Goal: Information Seeking & Learning: Learn about a topic

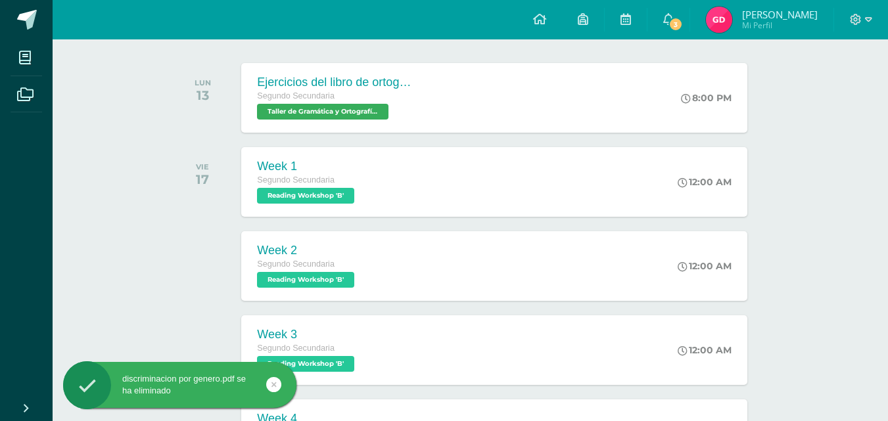
scroll to position [197, 0]
click at [507, 116] on div "Ejercicios del libro de ortografía Segundo Secundaria Taller de Gramática y Ort…" at bounding box center [494, 97] width 511 height 70
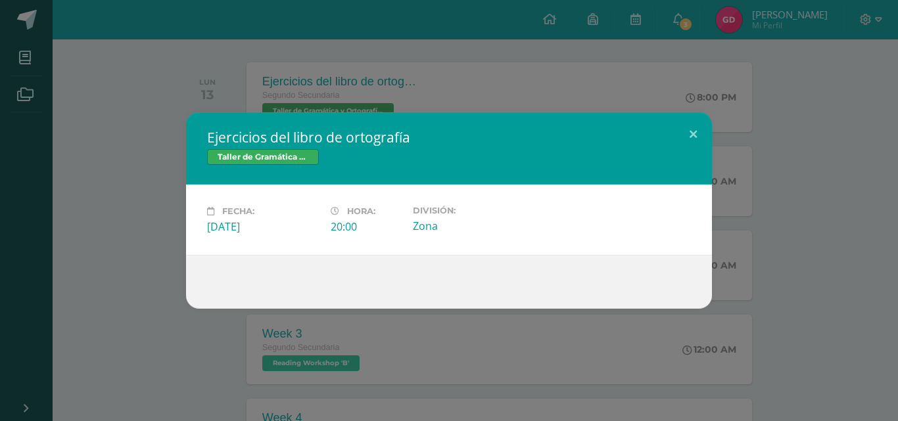
click at [561, 68] on div "Ejercicios del libro de ortografía Taller de Gramática y Ortografía Fecha: [DAT…" at bounding box center [449, 210] width 898 height 421
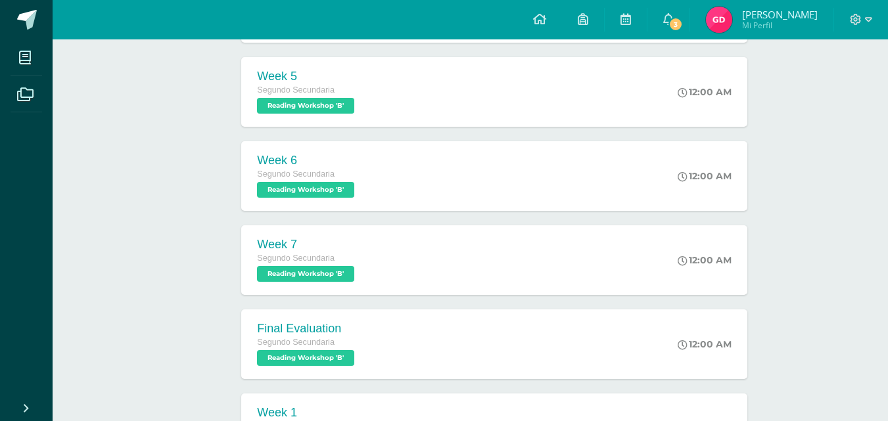
scroll to position [655, 0]
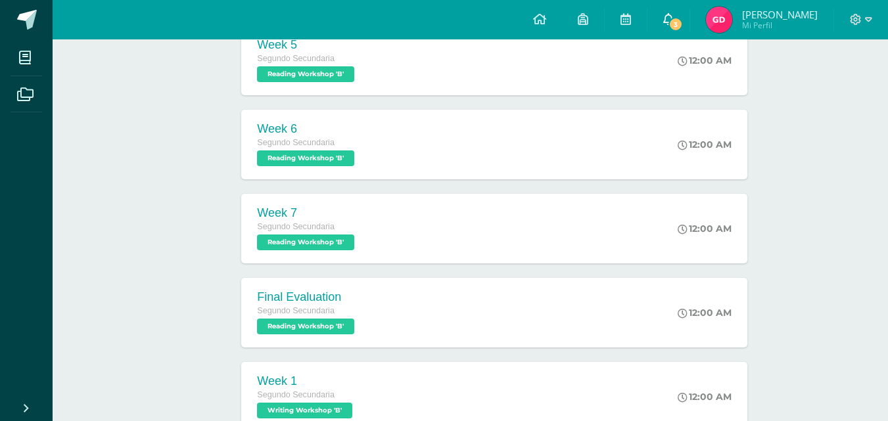
click at [677, 23] on span "3" at bounding box center [676, 24] width 14 height 14
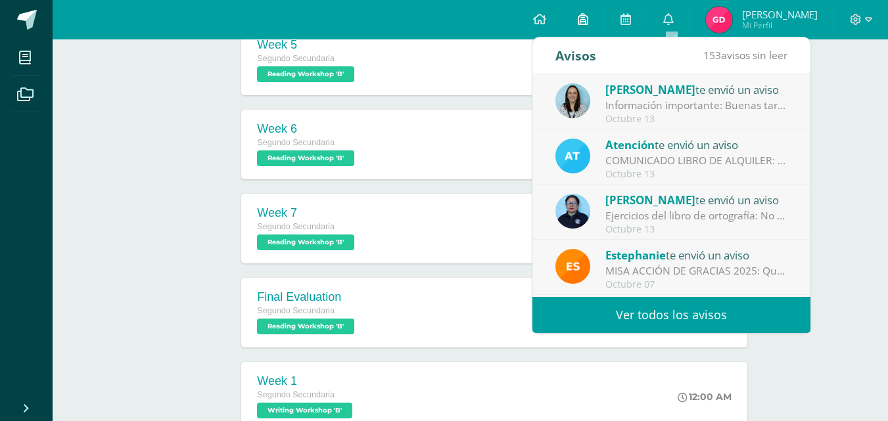
click at [575, 16] on link at bounding box center [583, 19] width 42 height 39
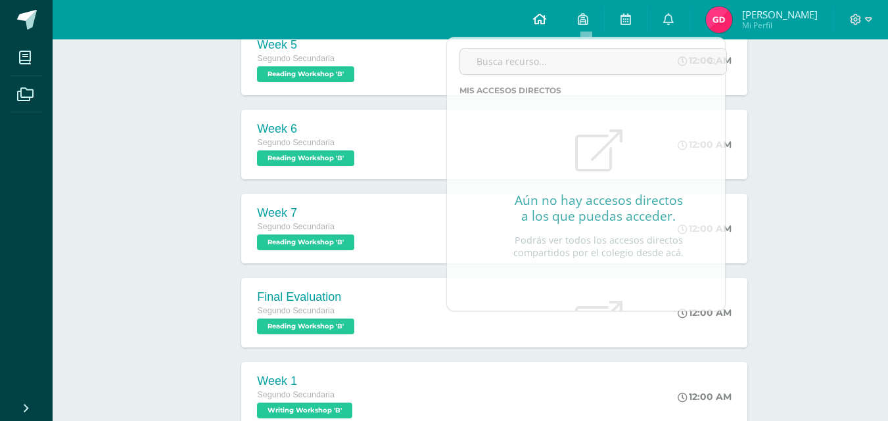
click at [549, 16] on link at bounding box center [539, 19] width 45 height 39
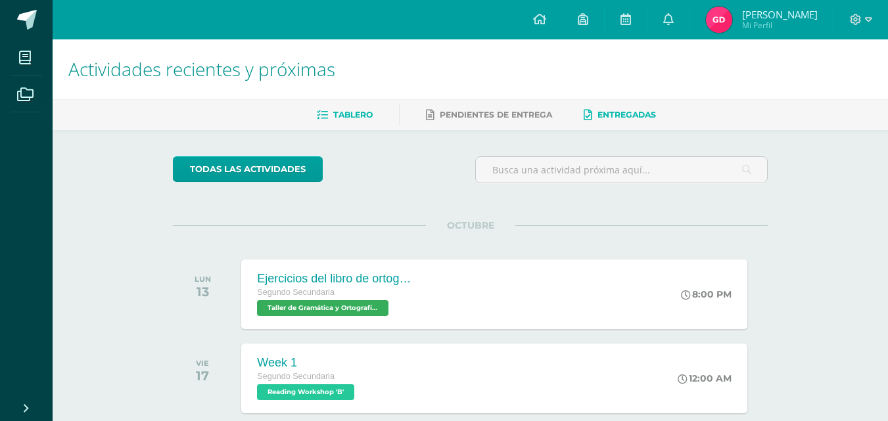
click at [600, 118] on span "Entregadas" at bounding box center [627, 115] width 59 height 10
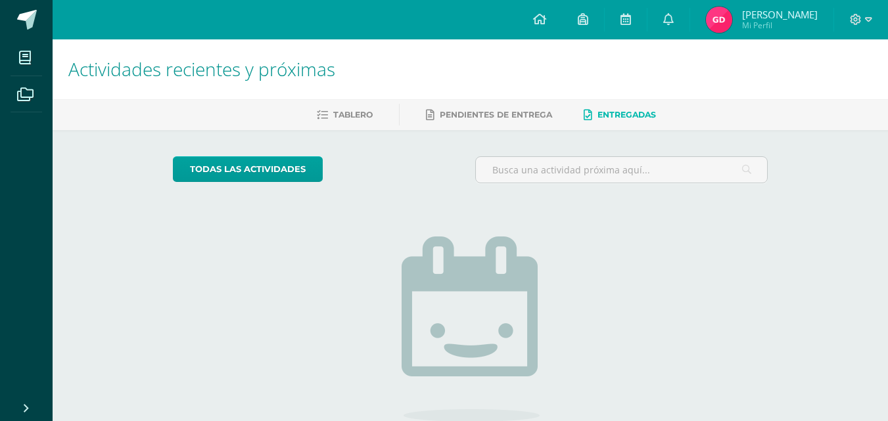
click at [460, 101] on div "Tablero Pendientes de entrega Entregadas" at bounding box center [486, 114] width 867 height 31
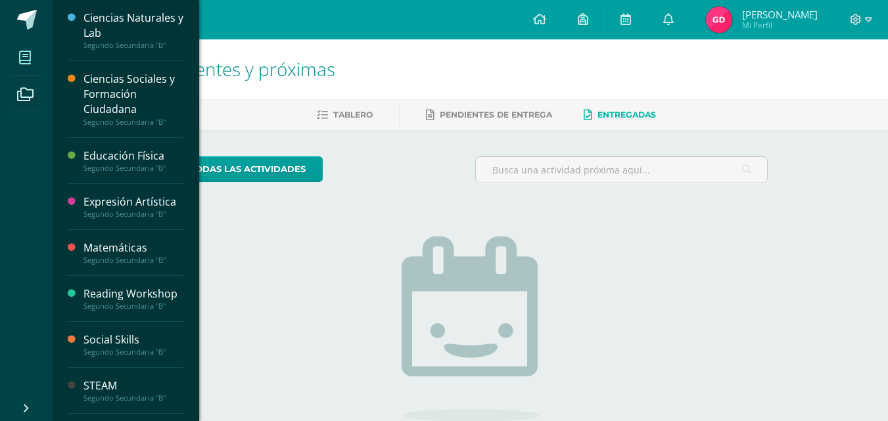
click at [41, 57] on link "Mis cursos" at bounding box center [27, 57] width 32 height 37
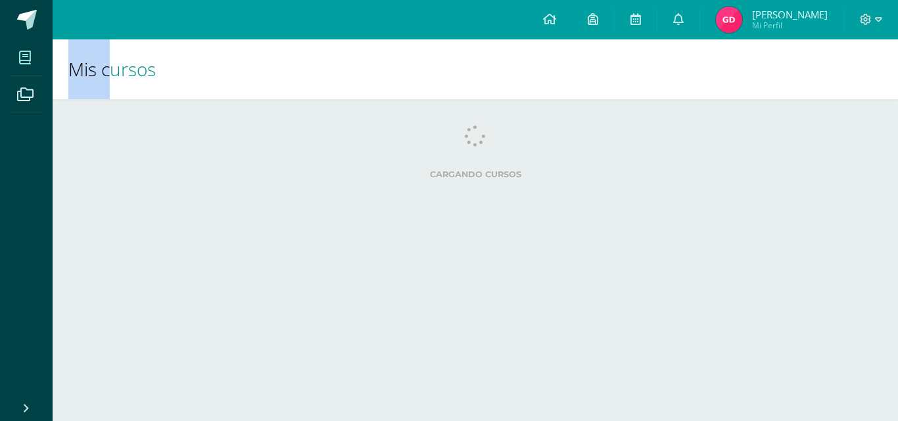
drag, startPoint x: 0, startPoint y: 0, endPoint x: 0, endPoint y: 67, distance: 67.1
click at [0, 67] on body "Mis cursos Archivos Cerrar panel Ciencias Naturales y Lab Segundo Secundaria "B…" at bounding box center [449, 105] width 898 height 211
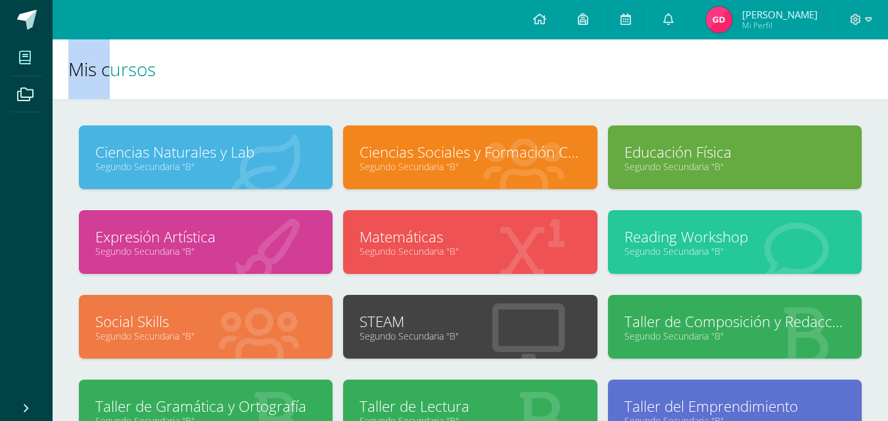
click at [490, 146] on link "Ciencias Sociales y Formación Ciudadana" at bounding box center [470, 152] width 221 height 20
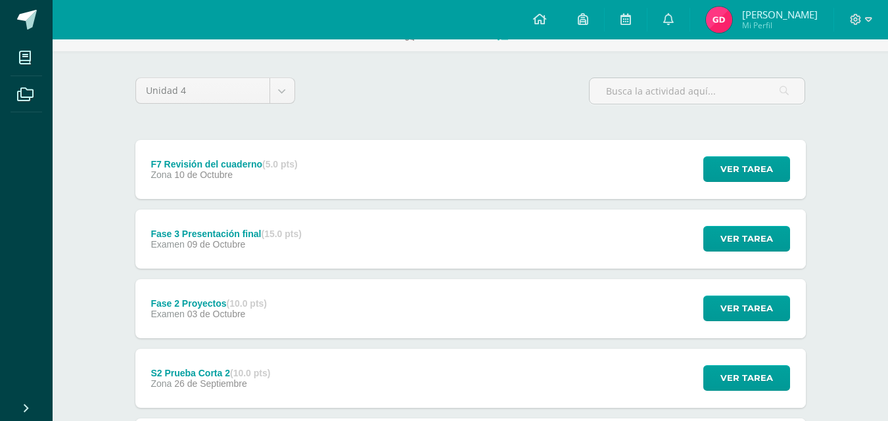
scroll to position [80, 0]
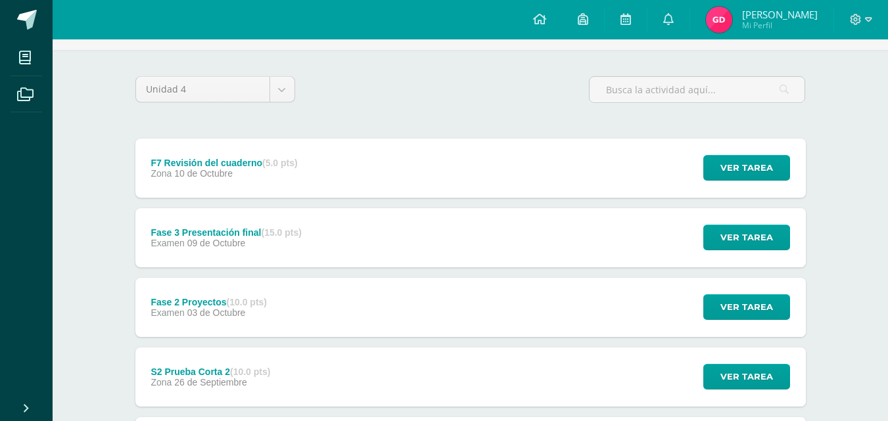
click at [292, 310] on div "Fase 2 Proyectos (10.0 pts) Examen 03 de Octubre Ver tarea Fase 2 Proyectos Cie…" at bounding box center [470, 307] width 671 height 59
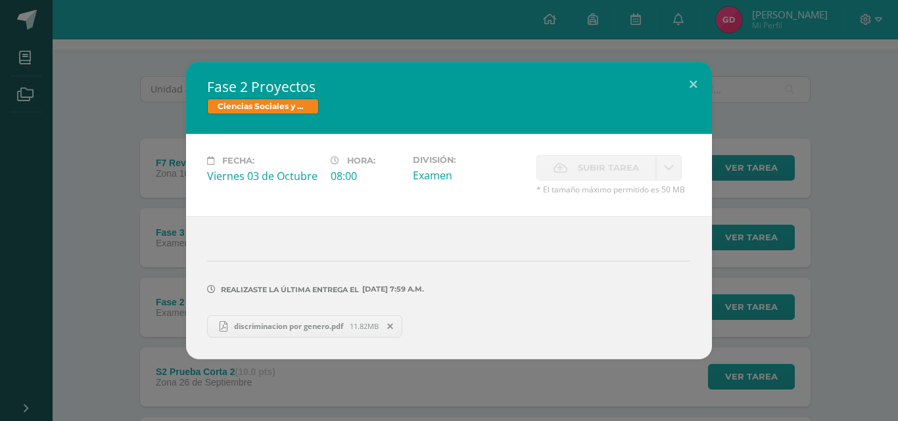
click at [277, 325] on span "discriminacion por genero.pdf" at bounding box center [288, 326] width 122 height 10
click at [502, 314] on div "discriminacion por genero.pdf 11.82MB" at bounding box center [449, 325] width 484 height 26
click at [93, 185] on div "Fase 2 Proyectos Ciencias Sociales y Formación Ciudadana Fecha: Viernes 03 de O…" at bounding box center [449, 210] width 888 height 297
